Goal: Transaction & Acquisition: Download file/media

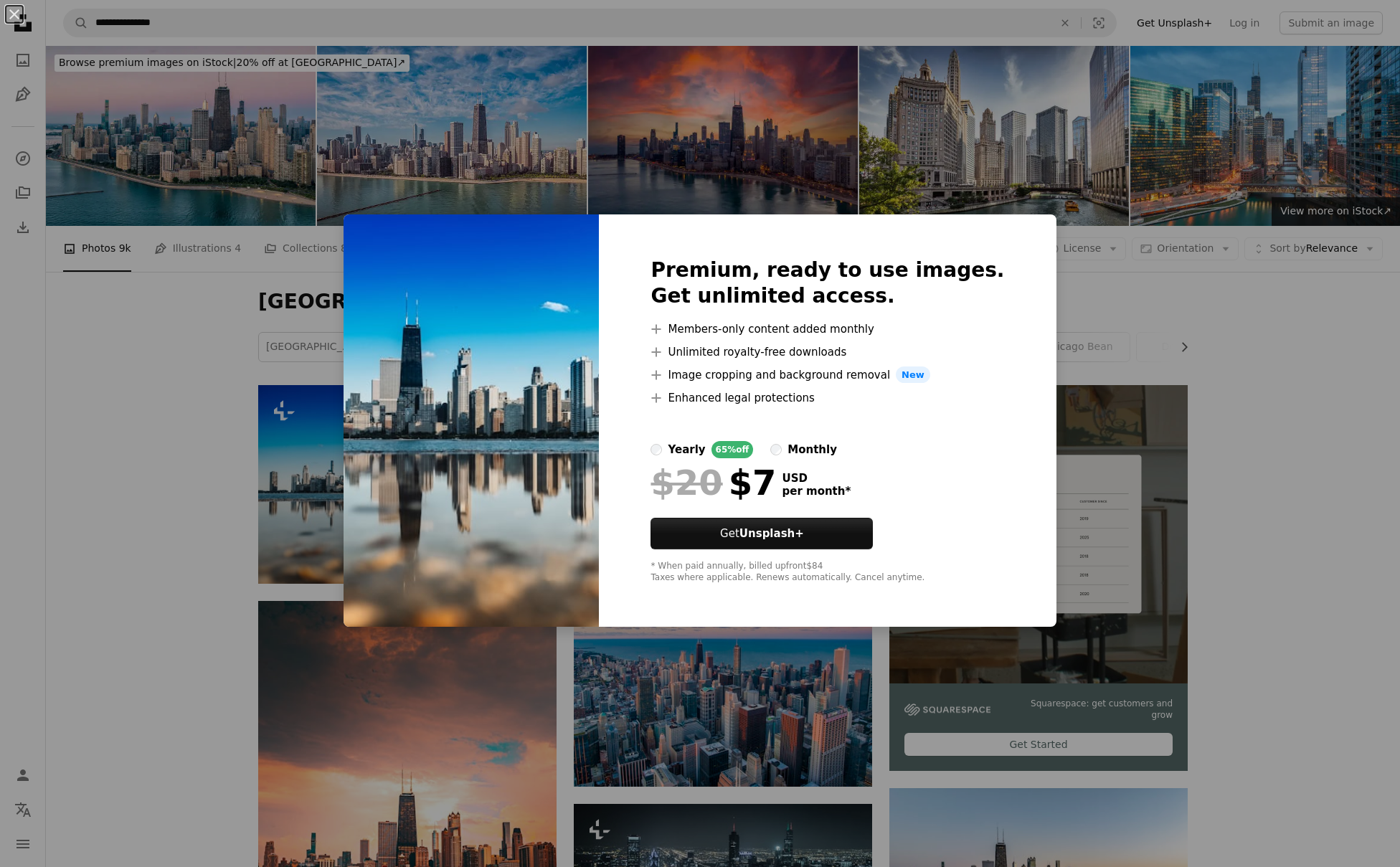
click at [773, 142] on div "An X shape Premium, ready to use images. Get unlimited access. A plus sign Memb…" at bounding box center [700, 433] width 1400 height 867
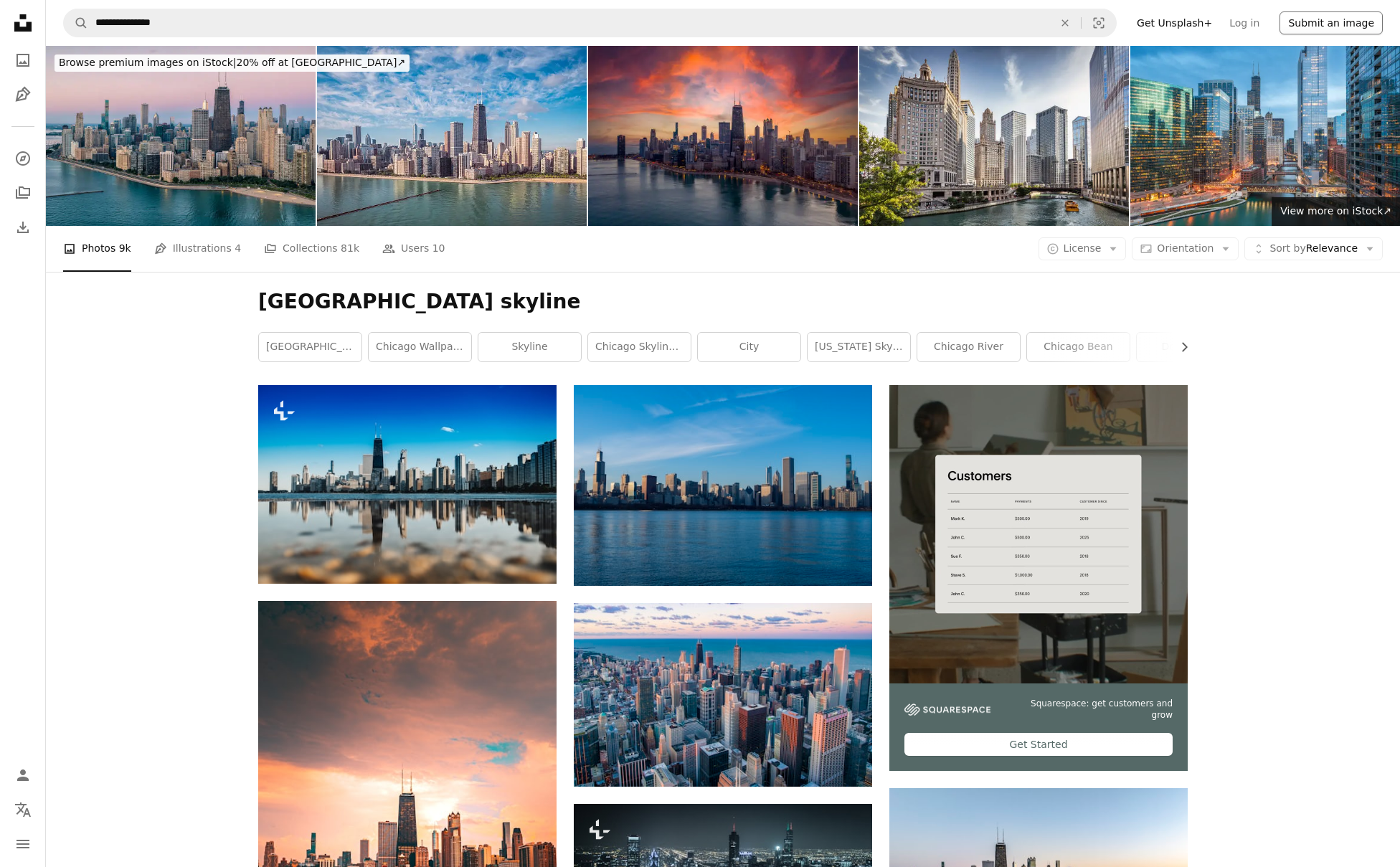
click at [1088, 242] on span "License" at bounding box center [1082, 248] width 38 height 11
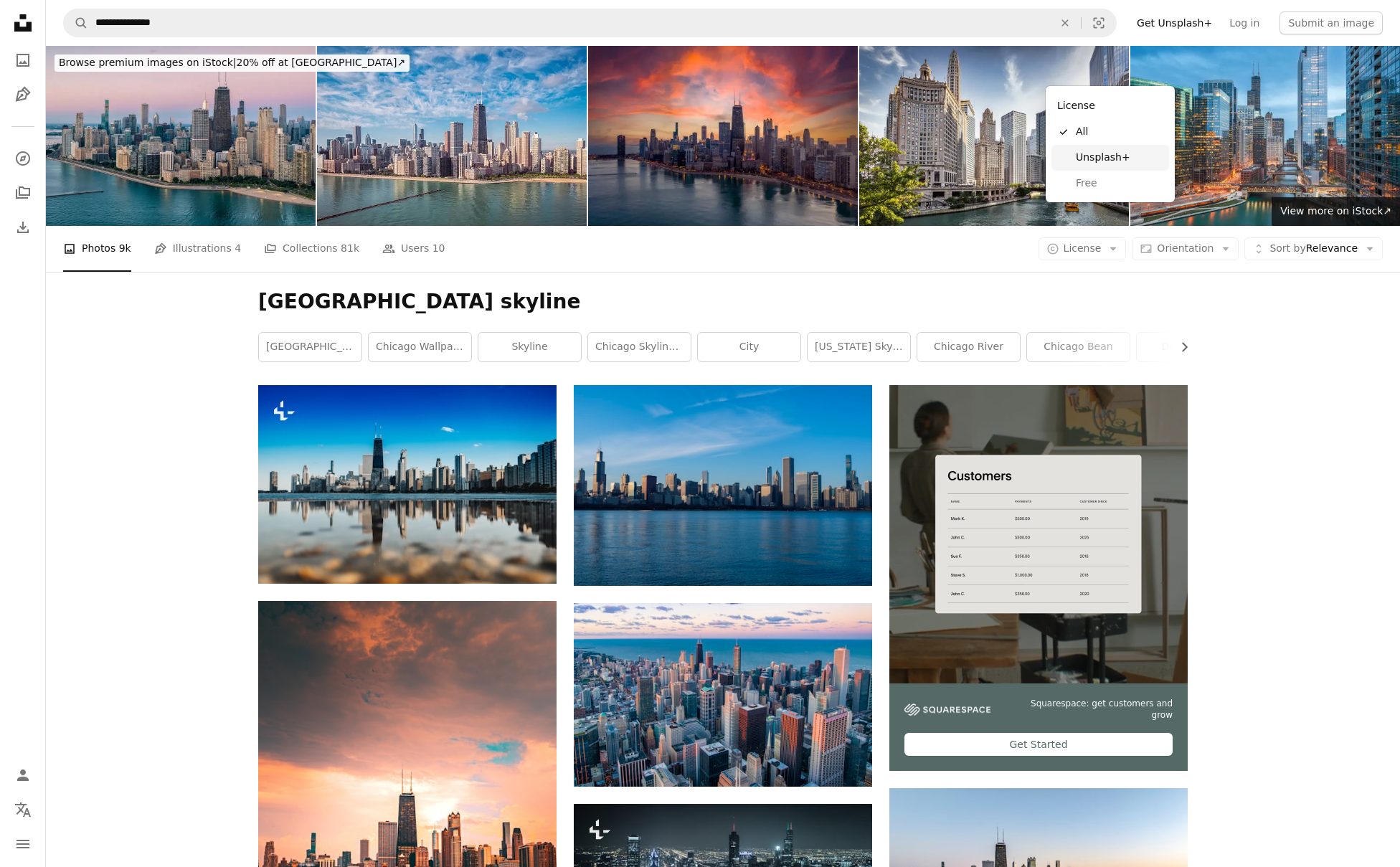
click at [1116, 158] on span "Unsplash+" at bounding box center [1119, 158] width 88 height 15
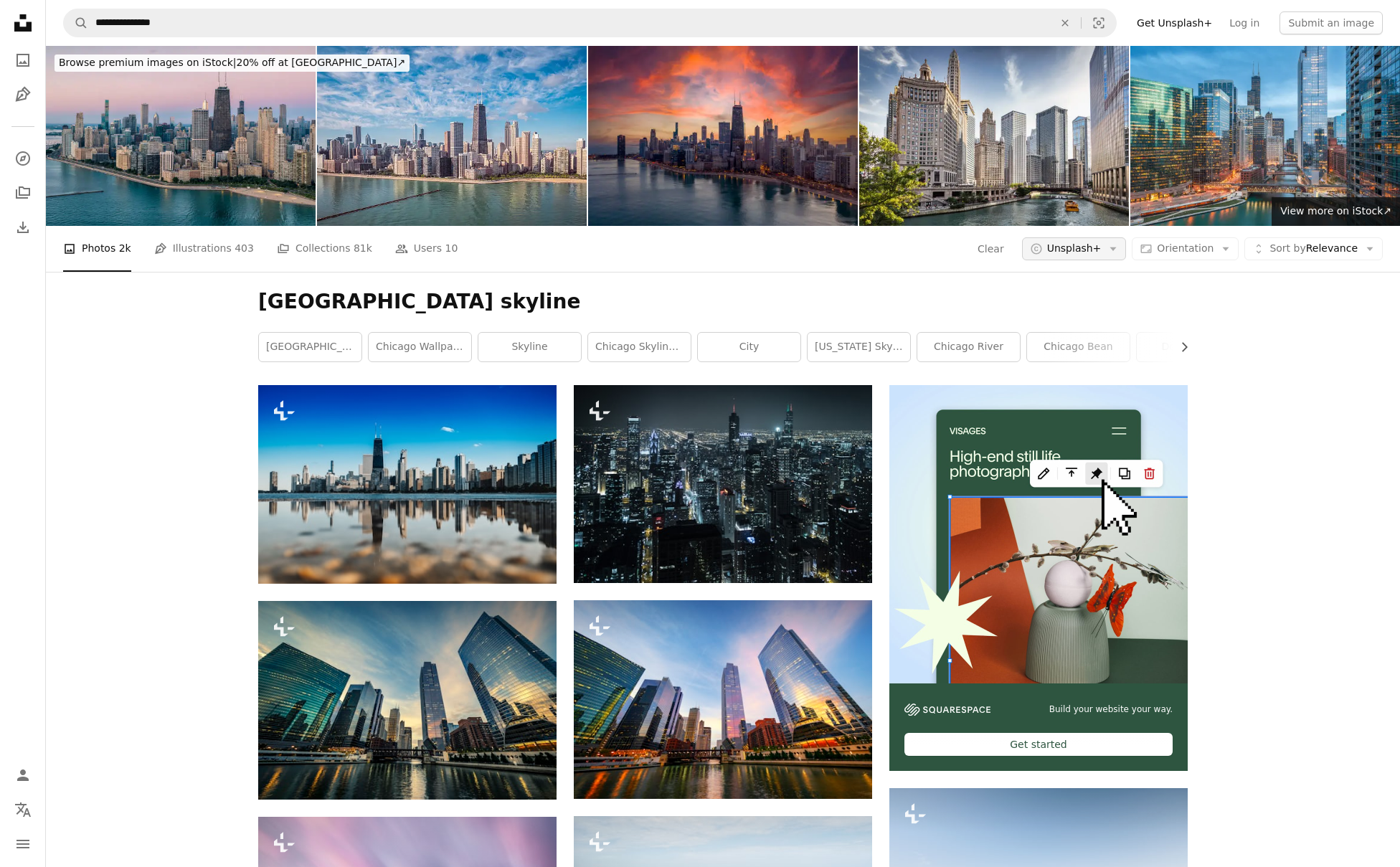
click at [1120, 242] on icon "Arrow down" at bounding box center [1113, 249] width 13 height 13
click at [1071, 181] on span "Free" at bounding box center [1105, 183] width 88 height 15
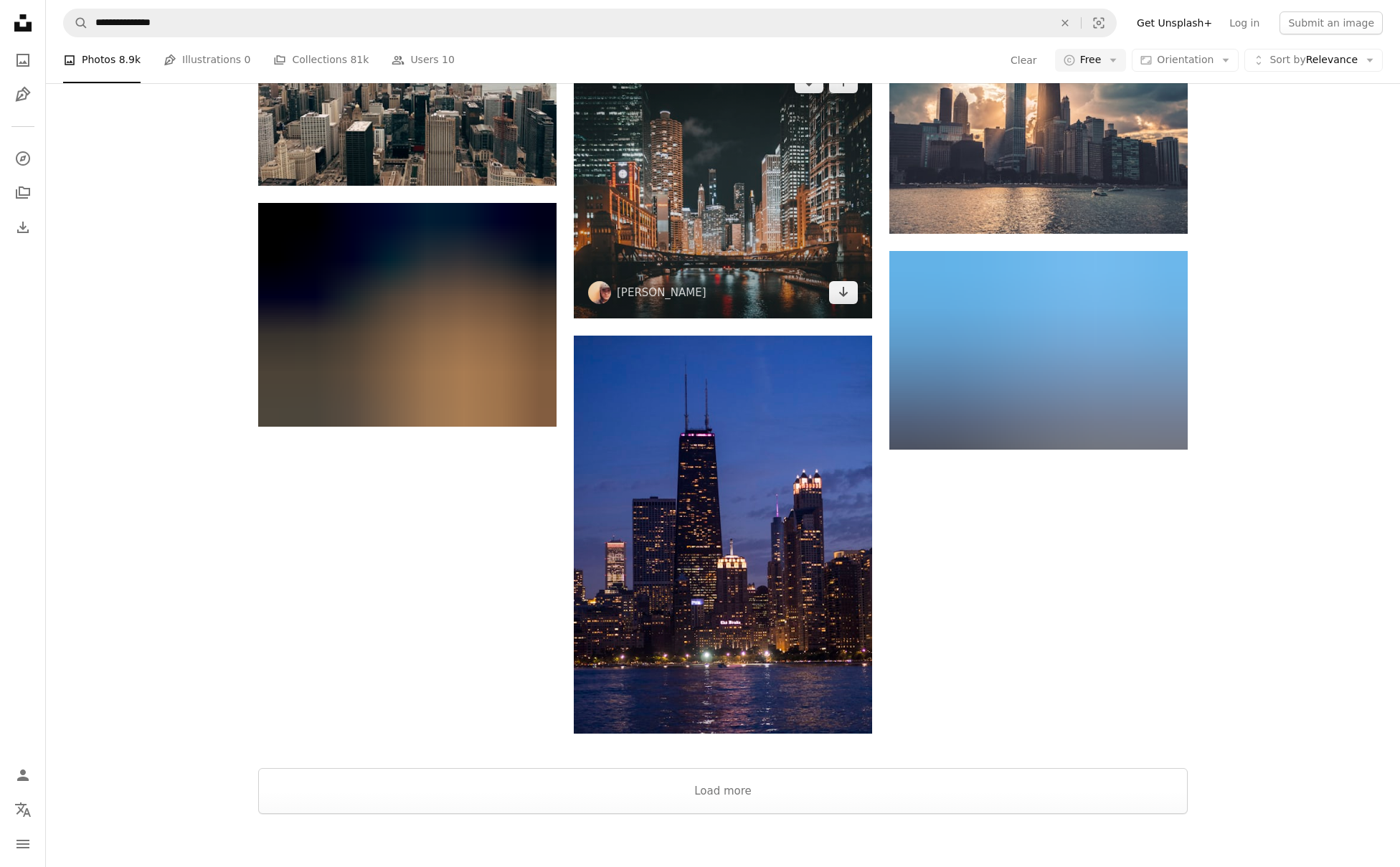
scroll to position [1665, 0]
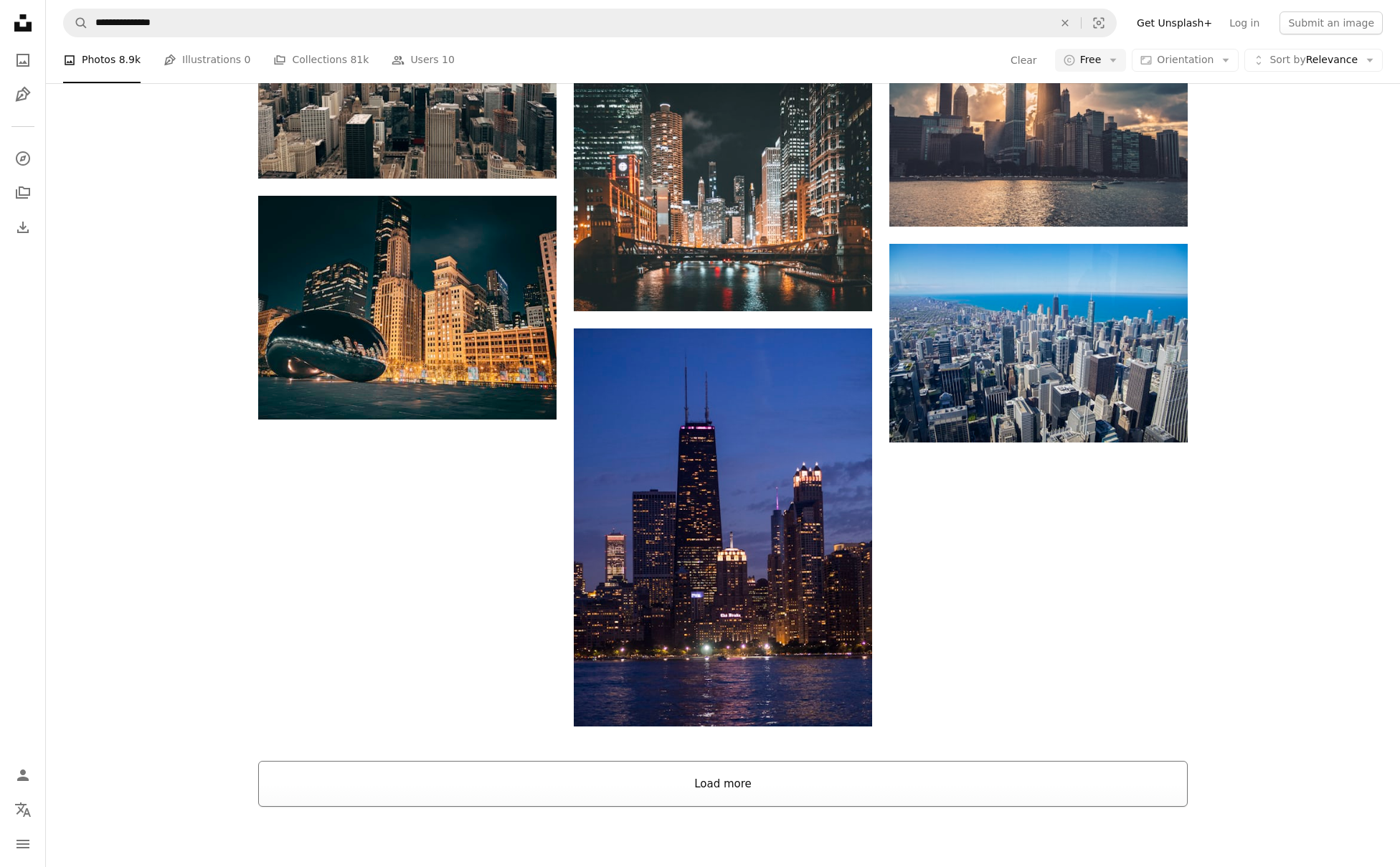
click at [690, 761] on button "Load more" at bounding box center [723, 784] width 929 height 46
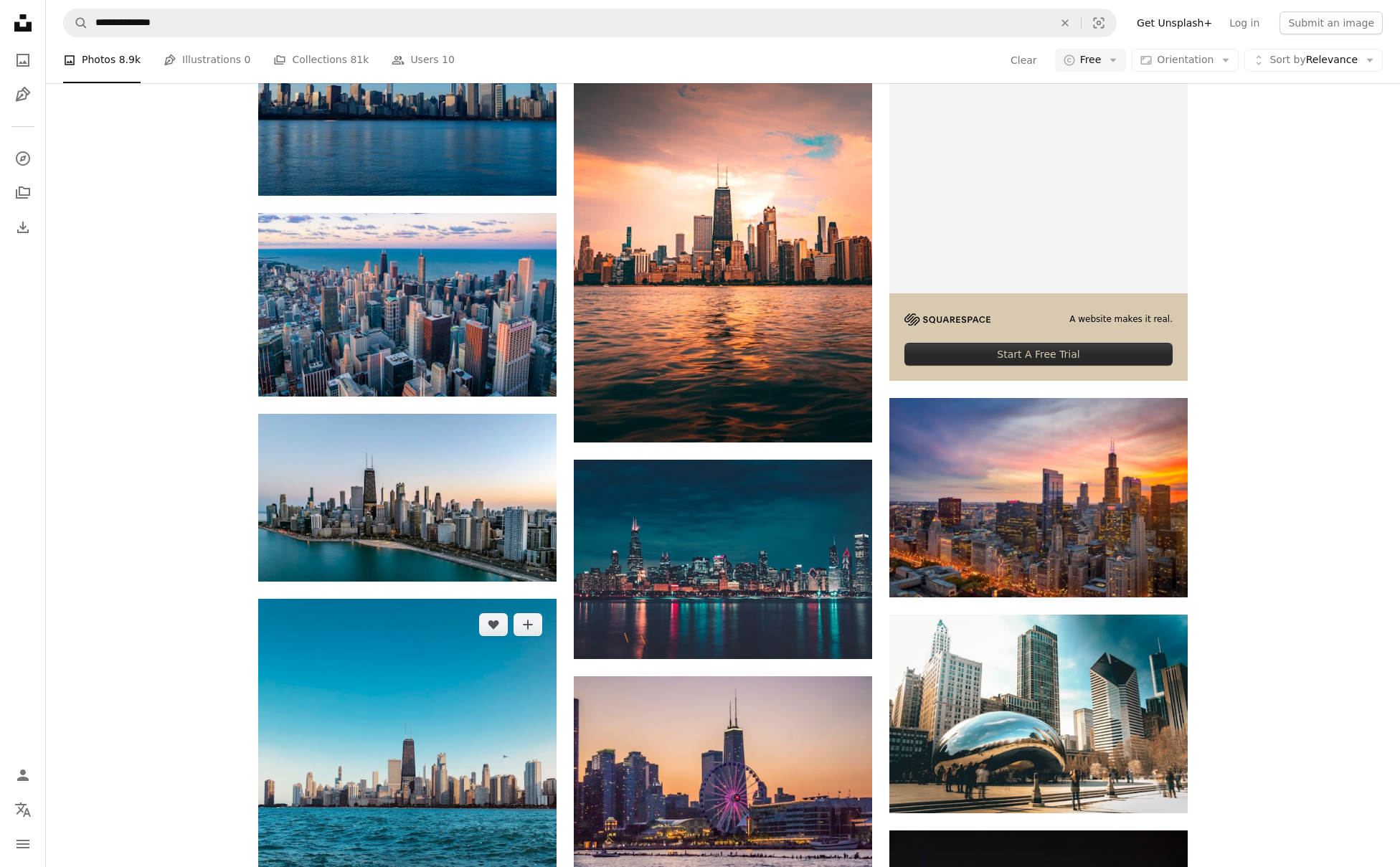
scroll to position [0, 0]
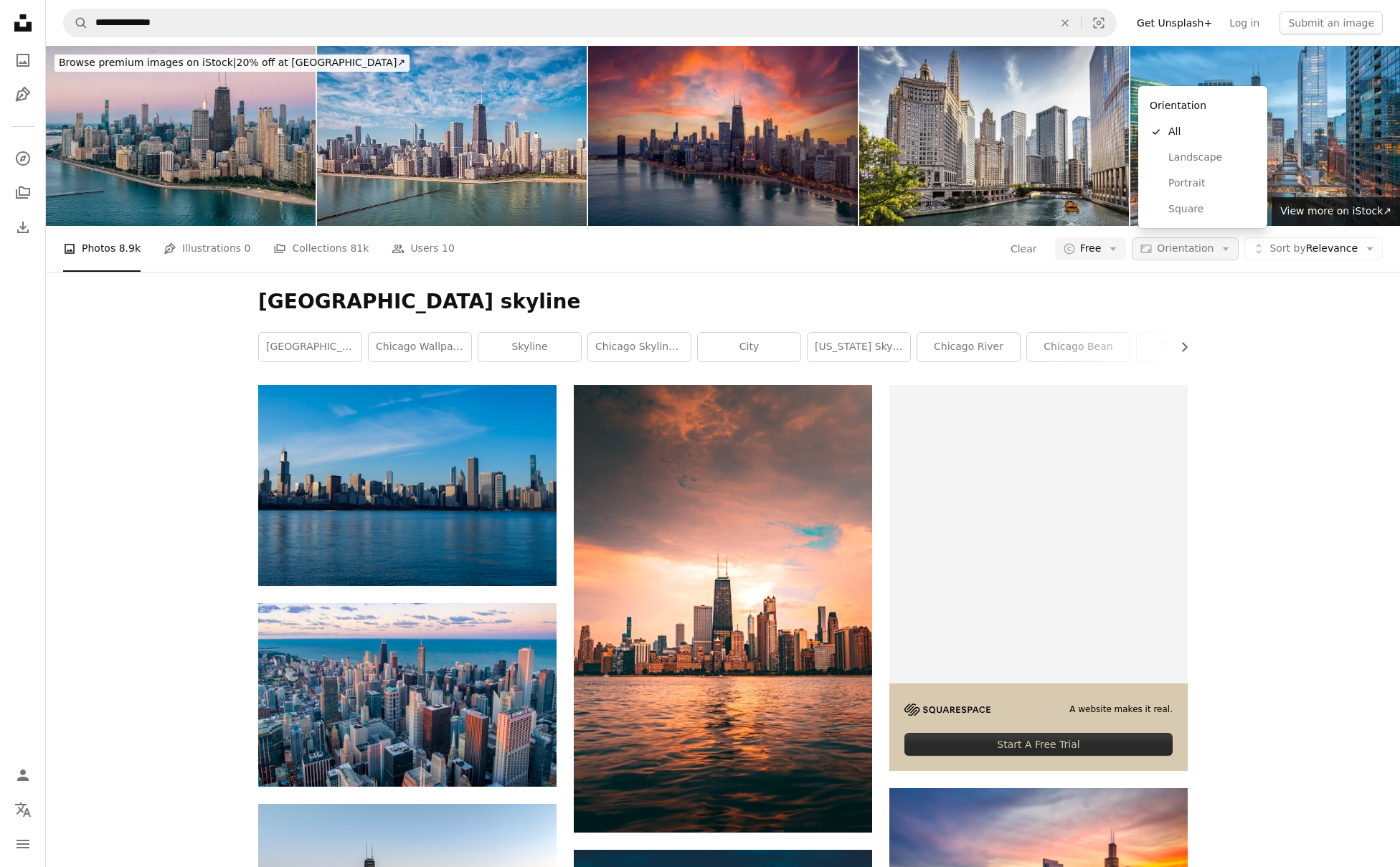
click at [1175, 241] on span "Orientation" at bounding box center [1184, 249] width 56 height 15
click at [1183, 158] on span "Landscape" at bounding box center [1212, 158] width 88 height 15
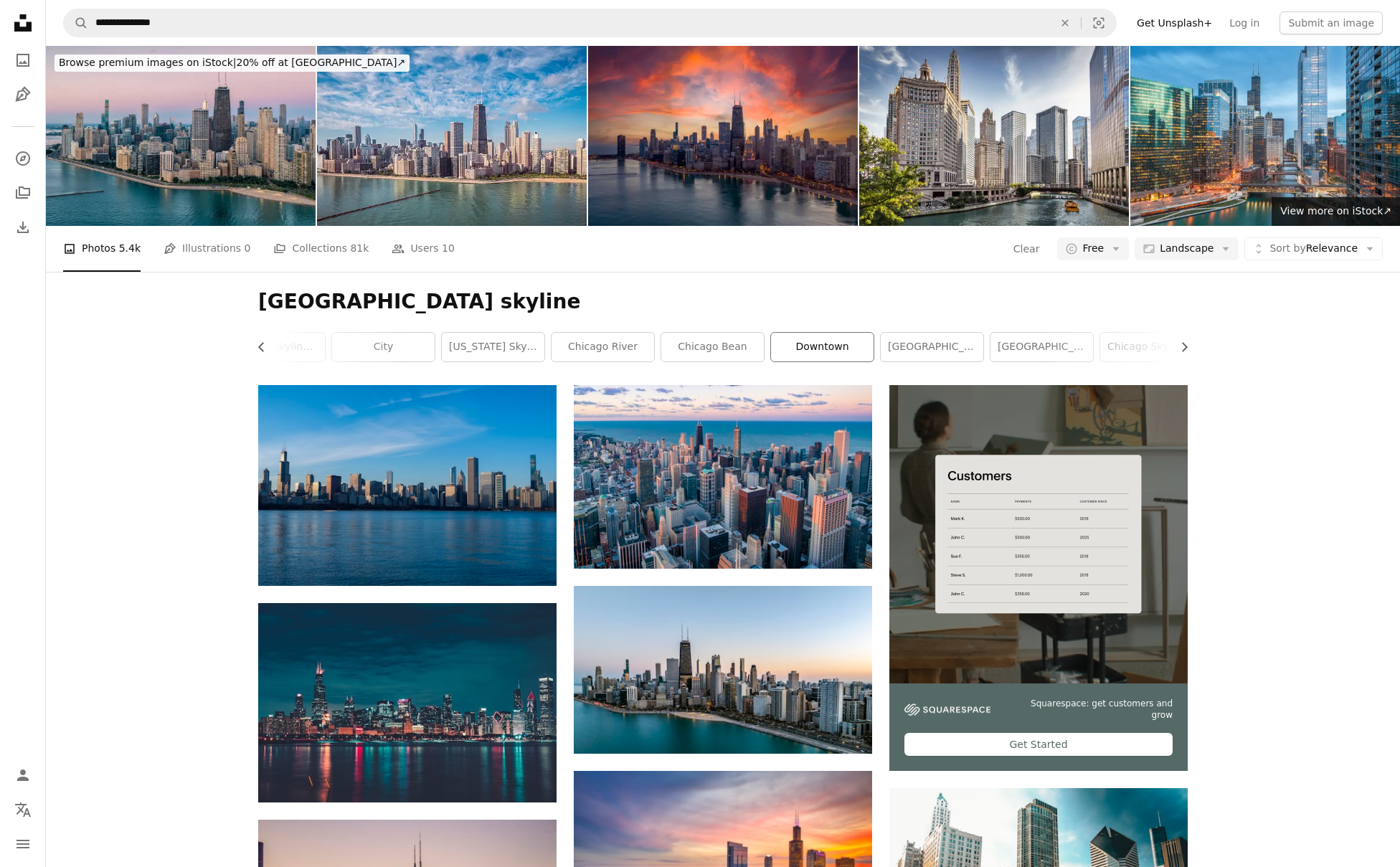
scroll to position [0, 367]
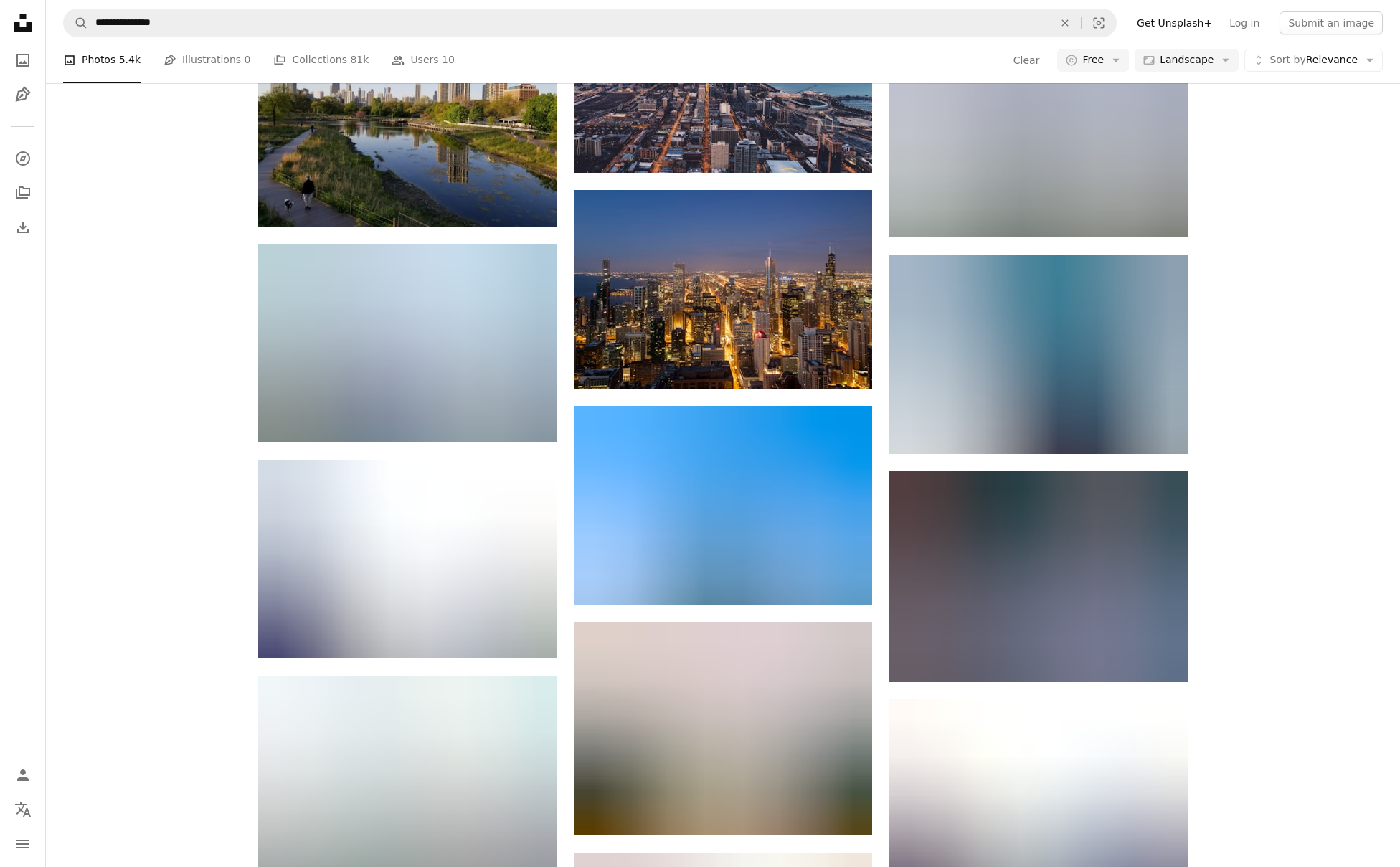
scroll to position [2772, 0]
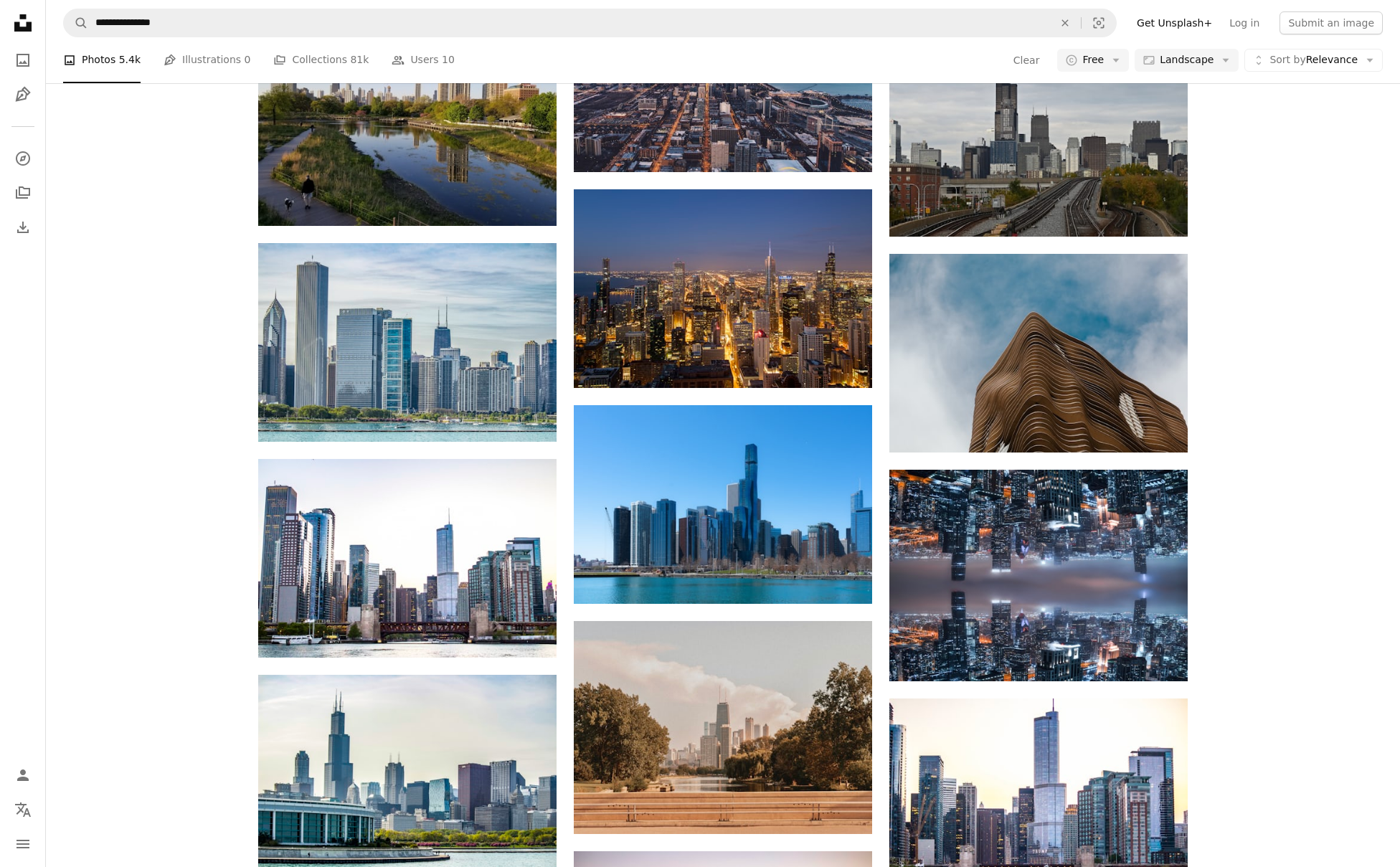
click at [1266, 499] on div "A heart A plus sign [PERSON_NAME] Available for hire A checkmark inside of a ci…" at bounding box center [723, 756] width 1354 height 6288
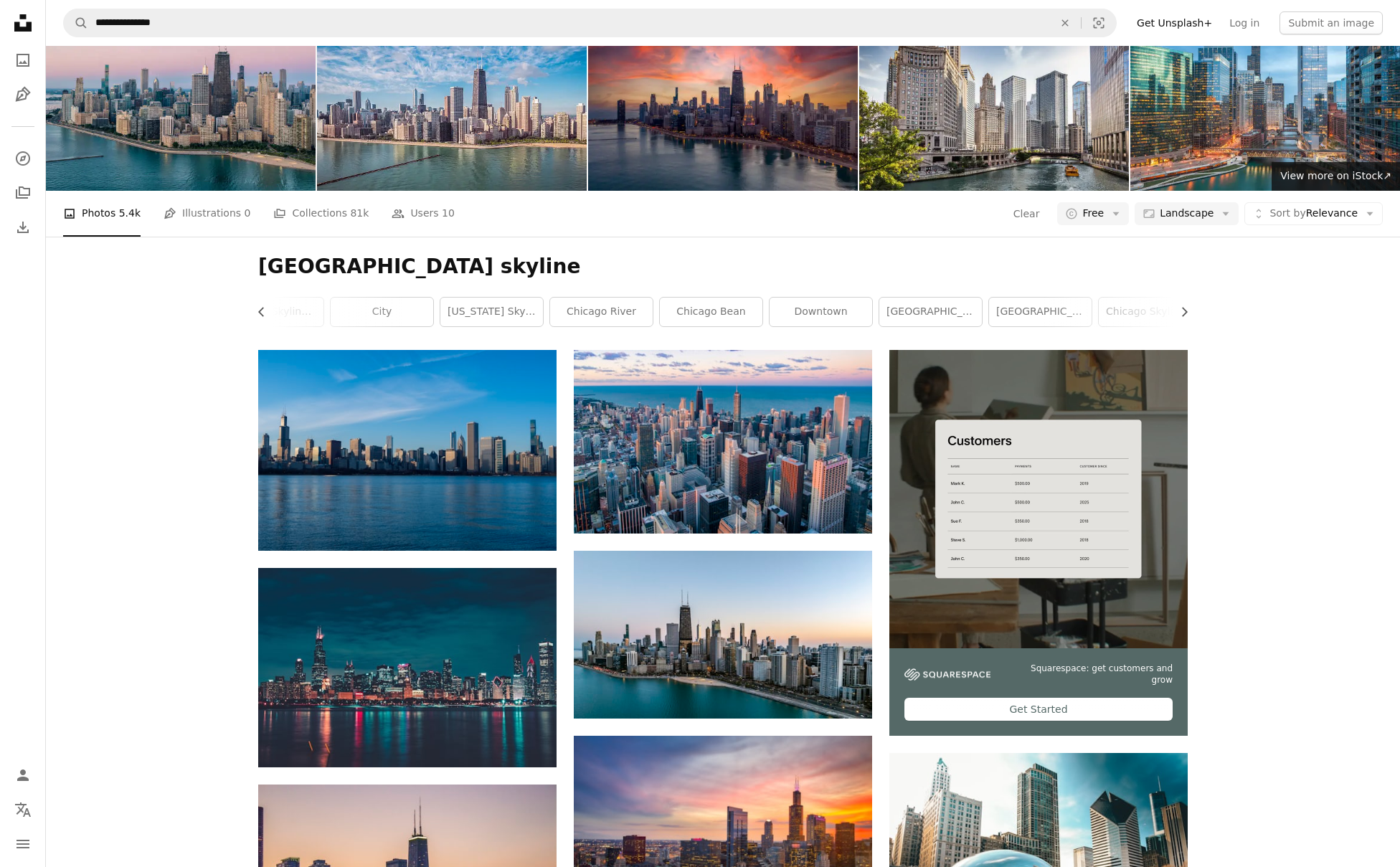
scroll to position [0, 0]
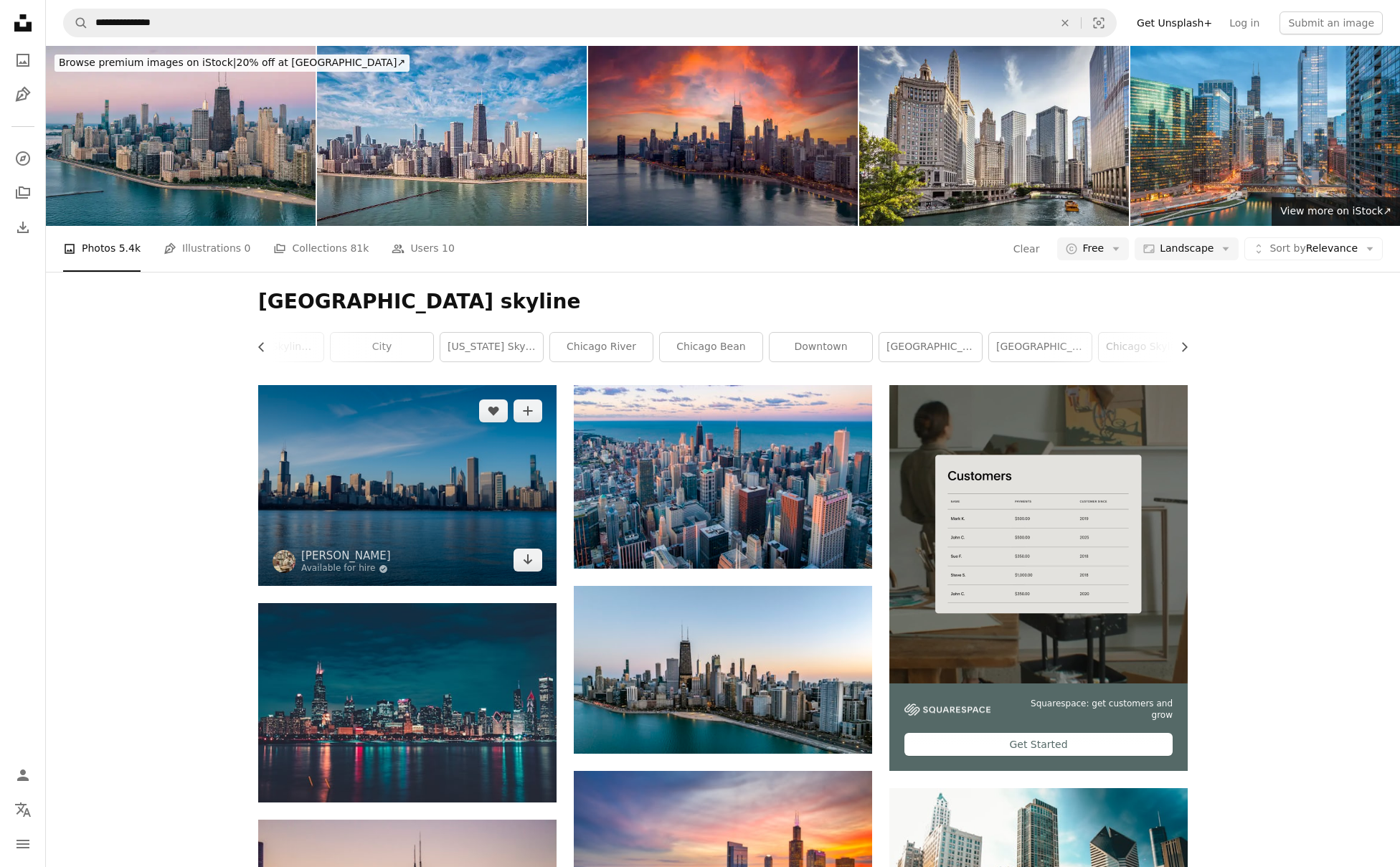
click at [416, 385] on img at bounding box center [407, 486] width 299 height 201
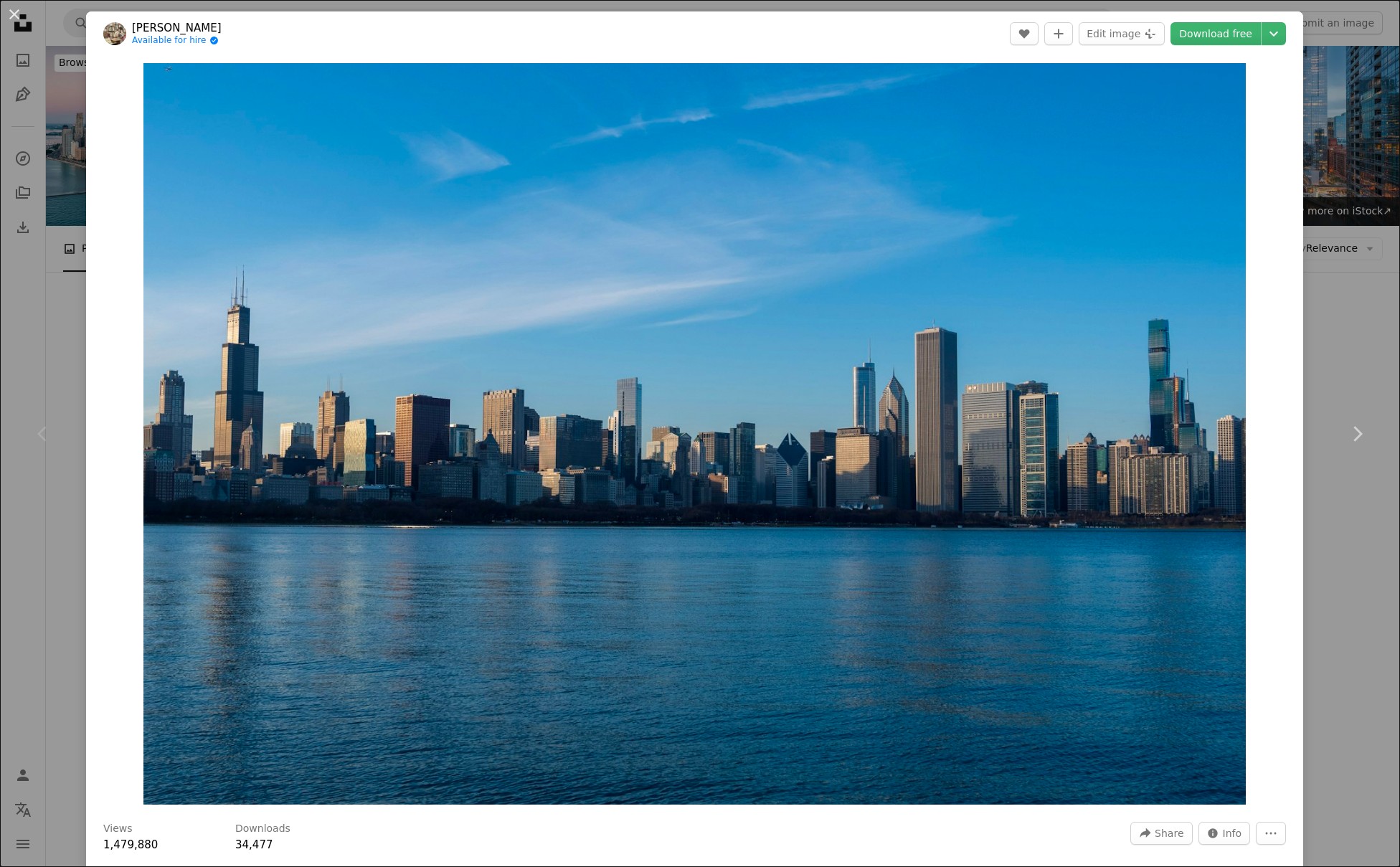
drag, startPoint x: 1256, startPoint y: 131, endPoint x: 1264, endPoint y: 123, distance: 11.3
click at [1256, 131] on div "Zoom in" at bounding box center [694, 434] width 1218 height 756
click at [1239, 29] on link "Download free" at bounding box center [1216, 33] width 90 height 23
